Goal: Check status: Check status

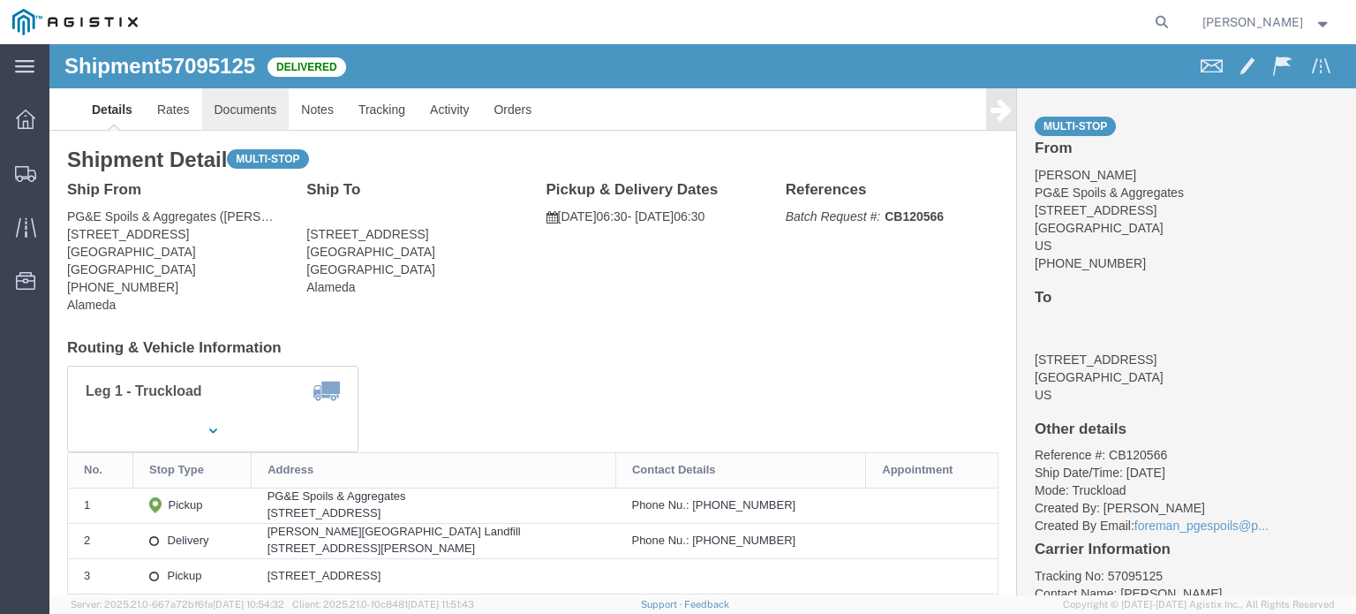
click link "Documents"
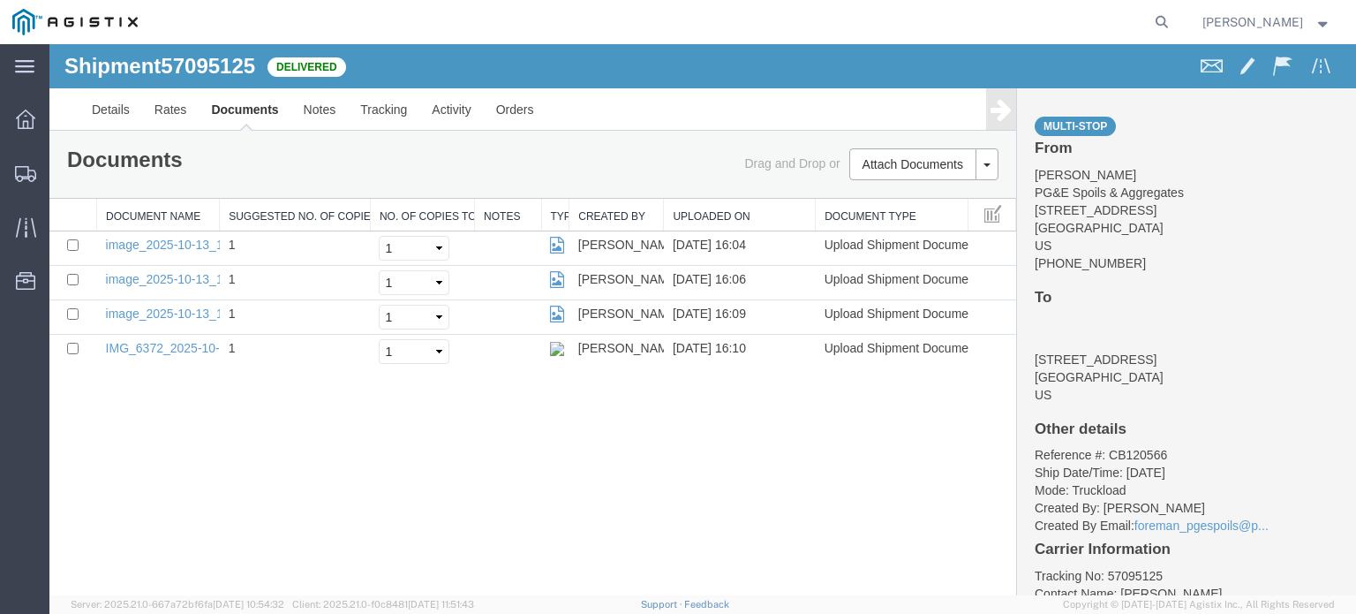
click at [998, 105] on icon at bounding box center [1000, 109] width 21 height 25
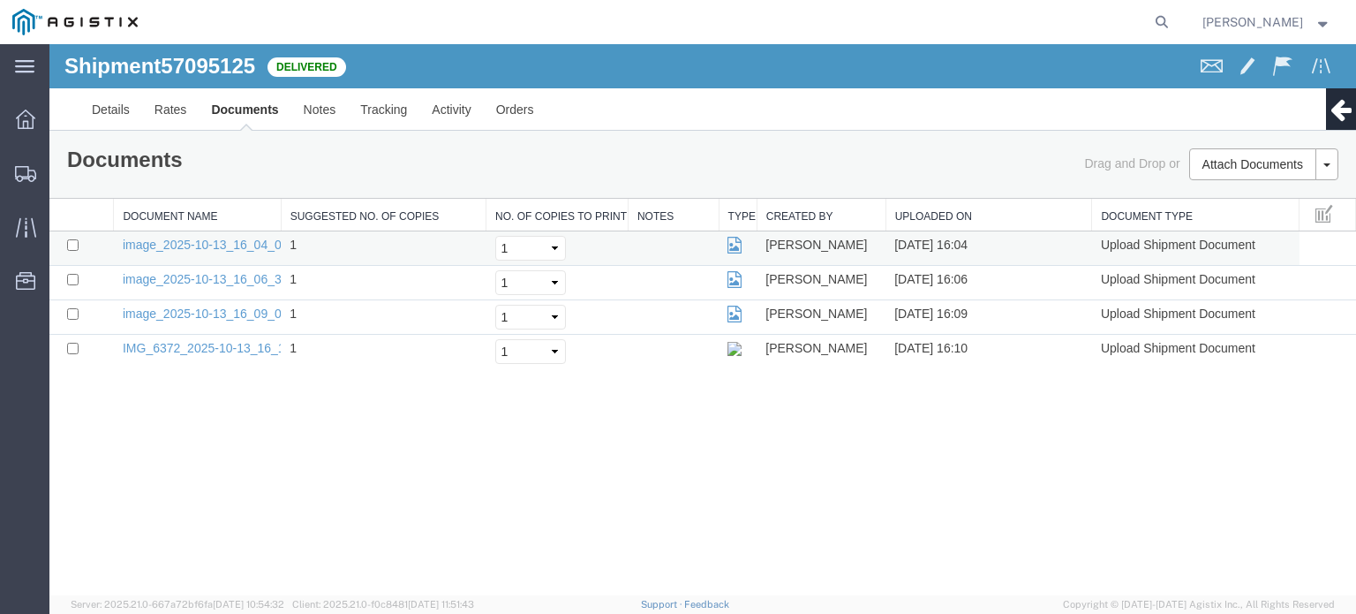
click at [256, 251] on td "image_2025-10-13_16_04_09.jpg" at bounding box center [197, 248] width 167 height 34
click at [249, 241] on link "image_2025-10-13_16_04_09.jpg" at bounding box center [215, 244] width 185 height 14
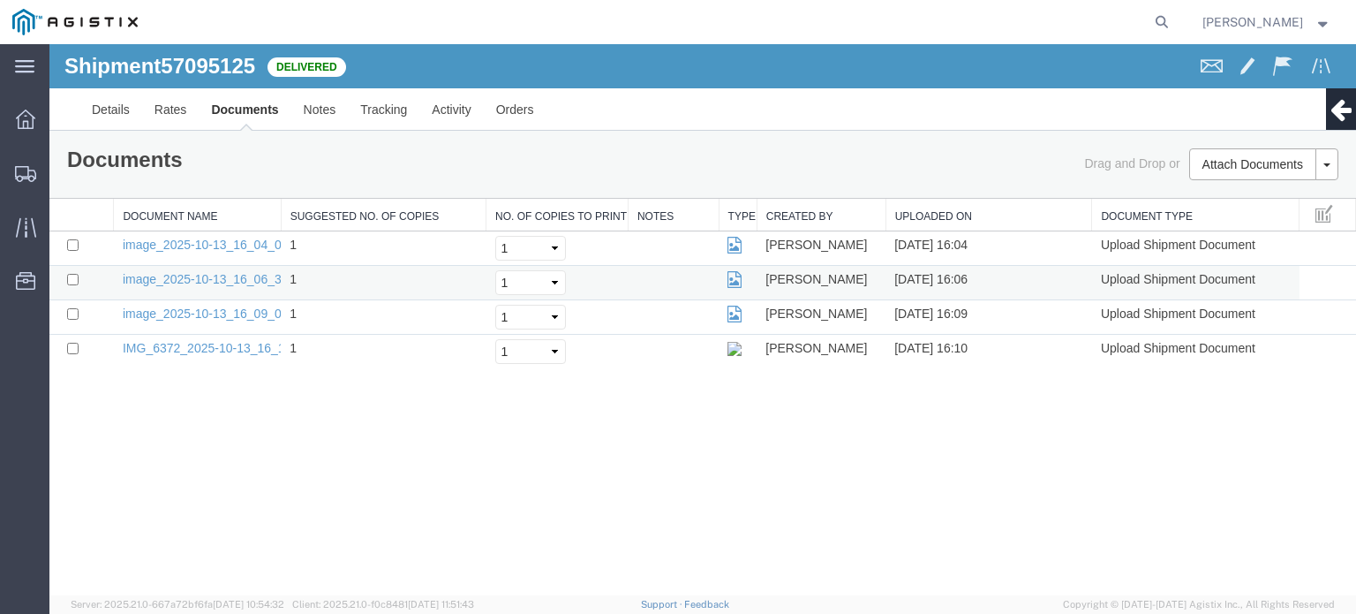
click at [229, 285] on td "image_2025-10-13_16_06_39.jpg" at bounding box center [197, 283] width 167 height 34
click at [231, 275] on link "image_2025-10-13_16_06_39.jpg" at bounding box center [215, 279] width 185 height 14
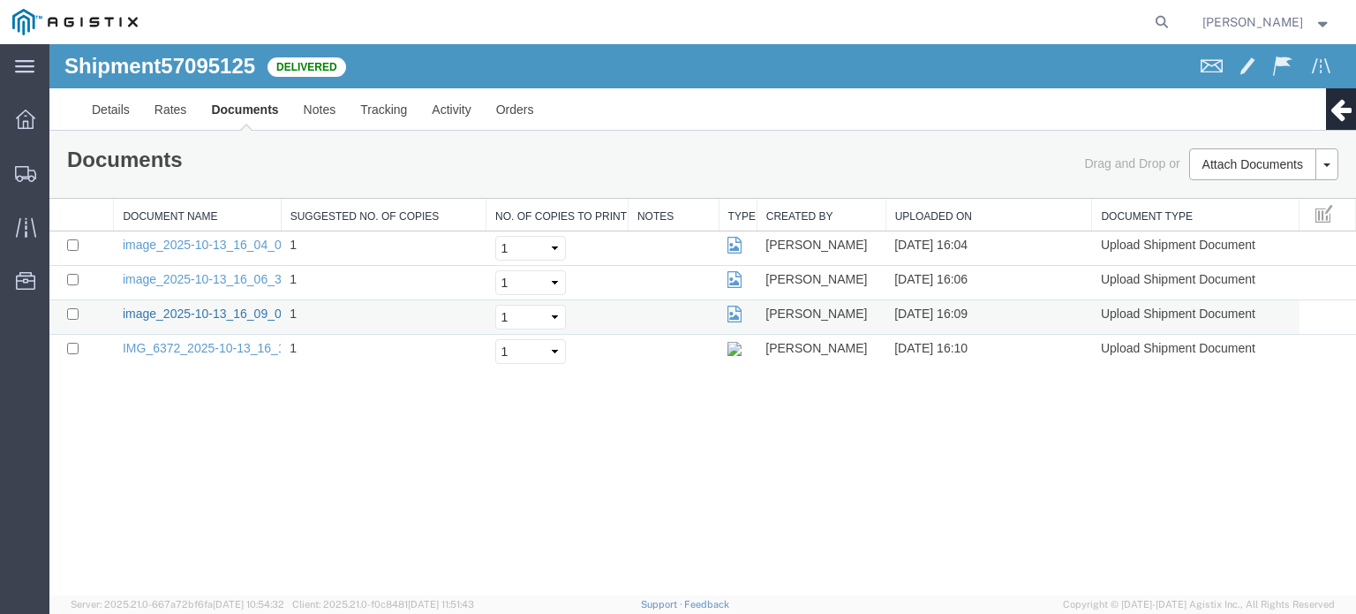
click at [273, 317] on link "image_2025-10-13_16_09_04.jpg" at bounding box center [215, 313] width 185 height 14
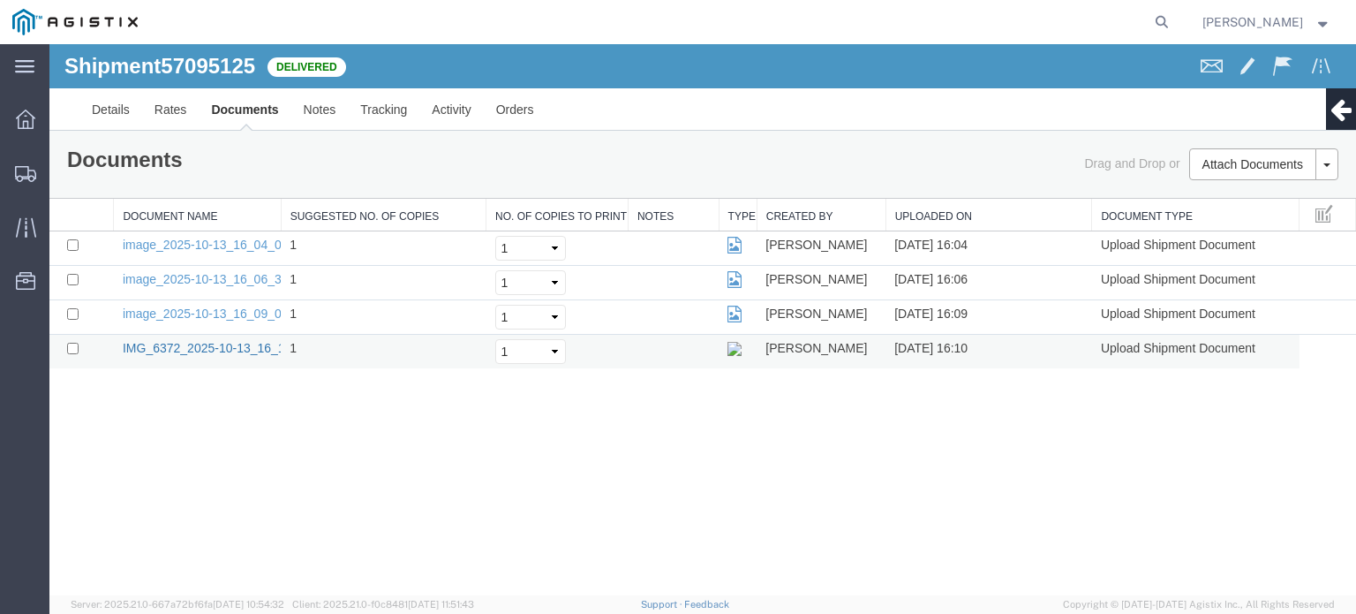
click at [249, 350] on link "IMG_6372_2025-10-13_16_10_29.jpeg" at bounding box center [231, 348] width 216 height 14
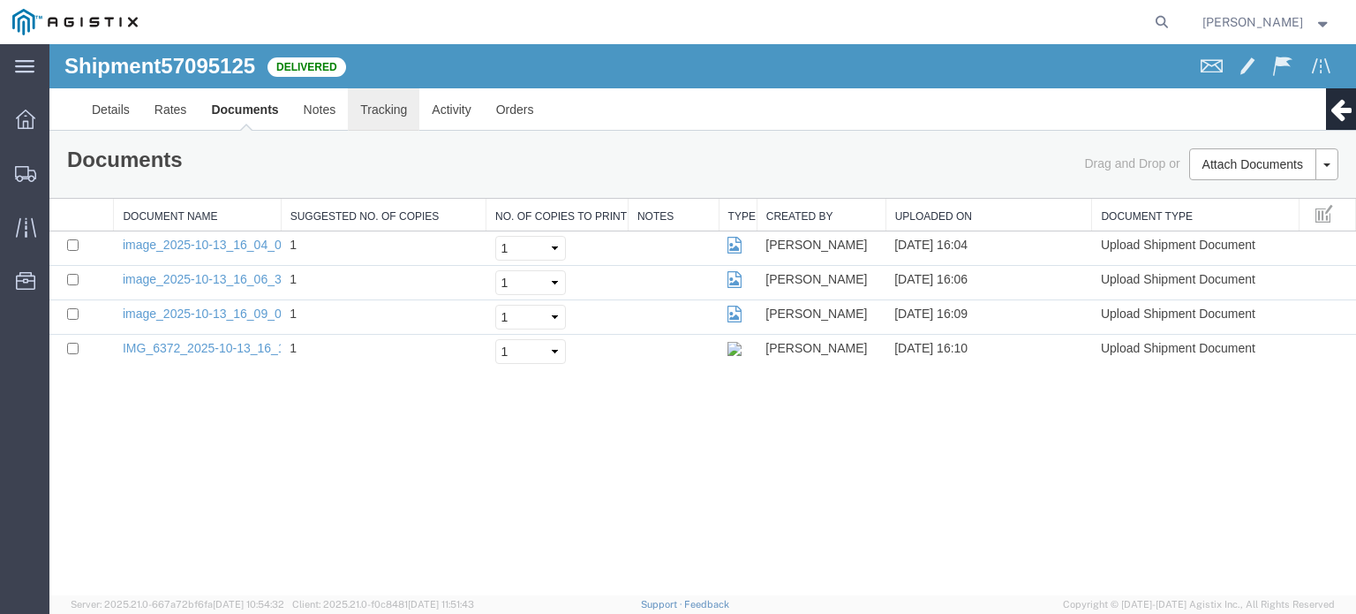
click at [381, 107] on link "Tracking" at bounding box center [384, 109] width 72 height 42
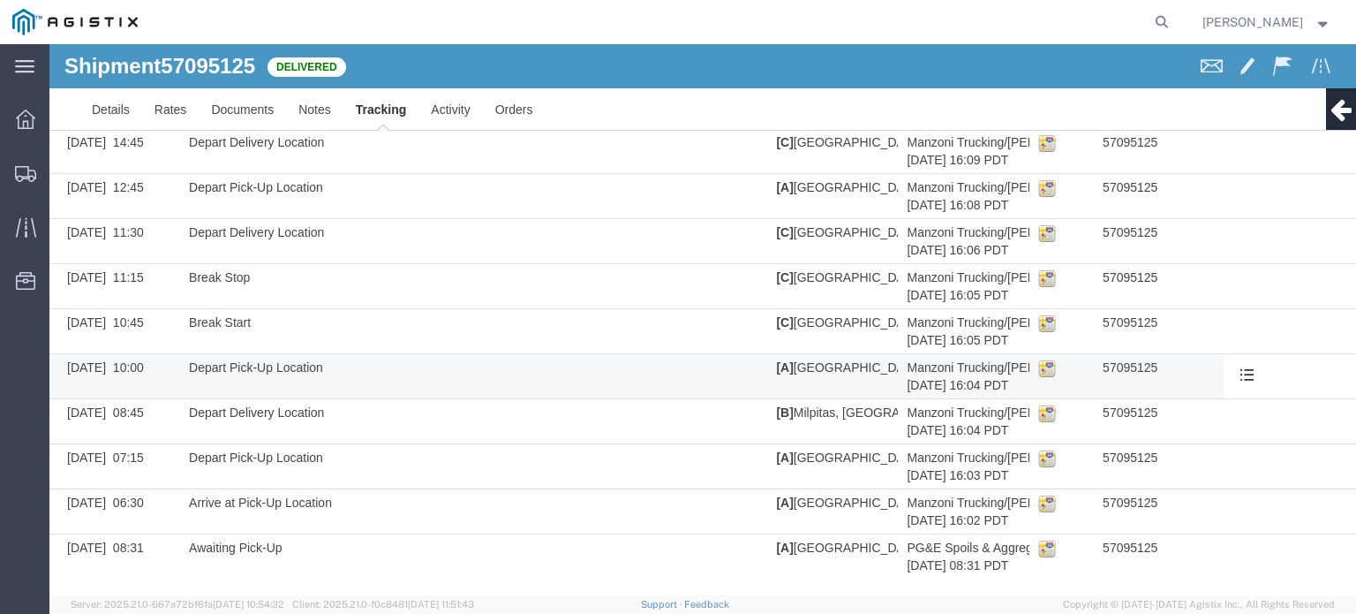
scroll to position [66, 0]
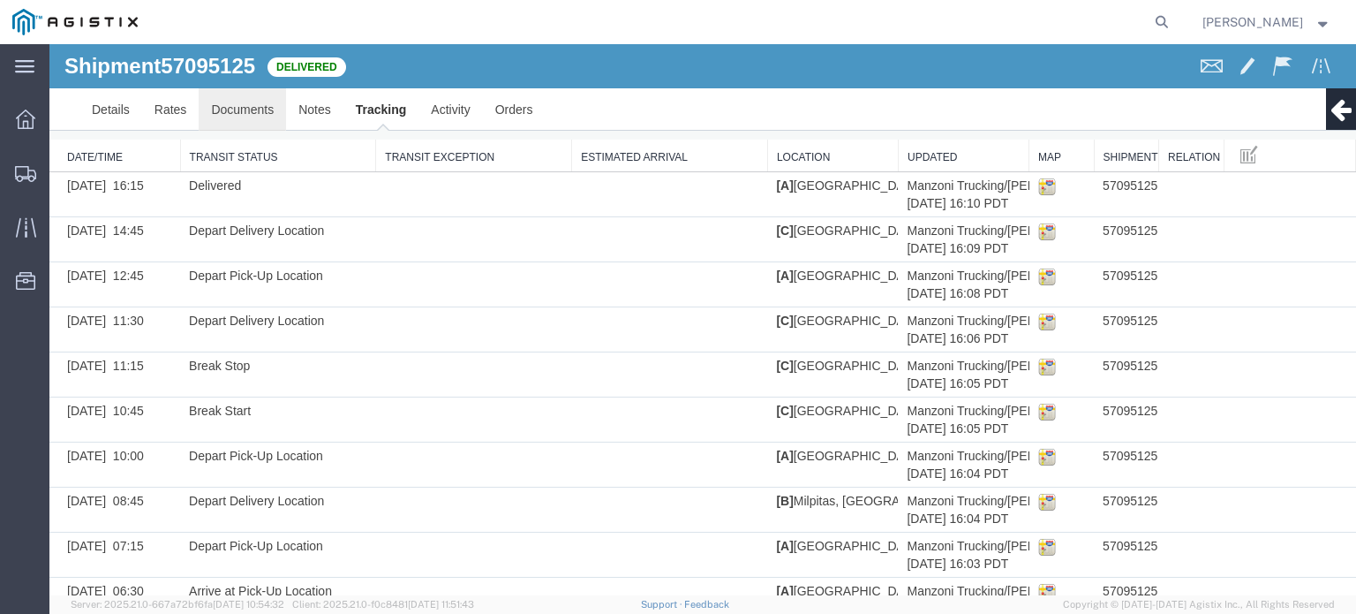
click at [258, 121] on link "Documents" at bounding box center [242, 109] width 87 height 42
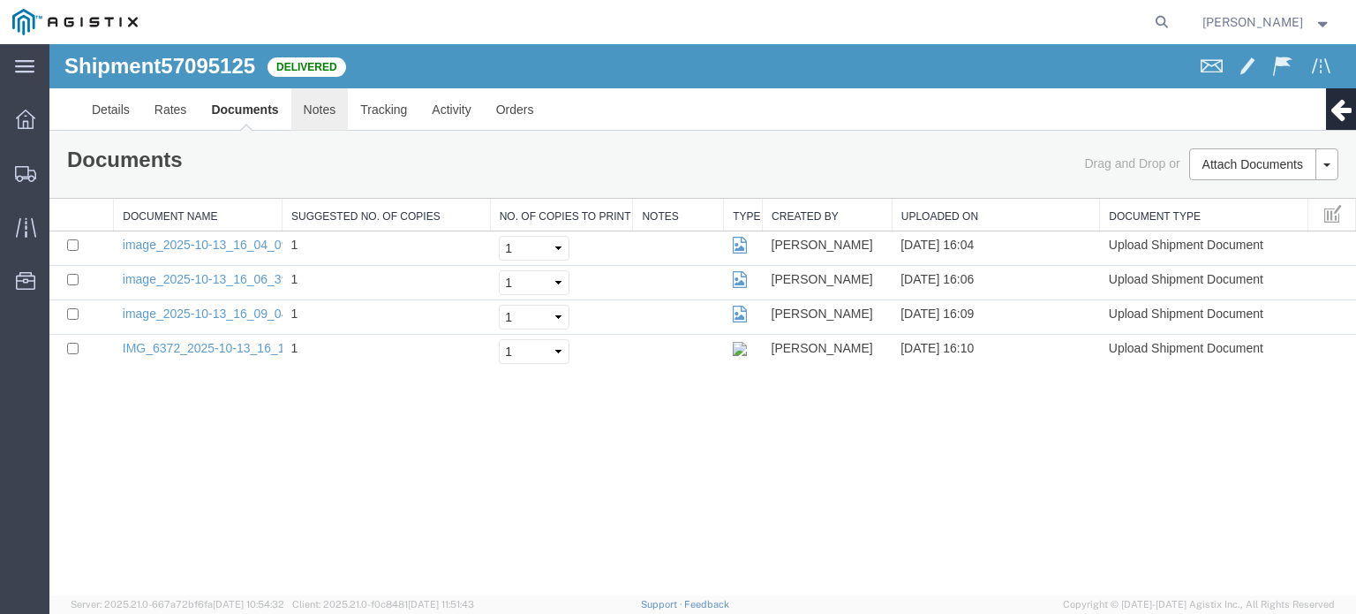
click at [308, 113] on link "Notes" at bounding box center [319, 109] width 57 height 42
